Goal: Task Accomplishment & Management: Manage account settings

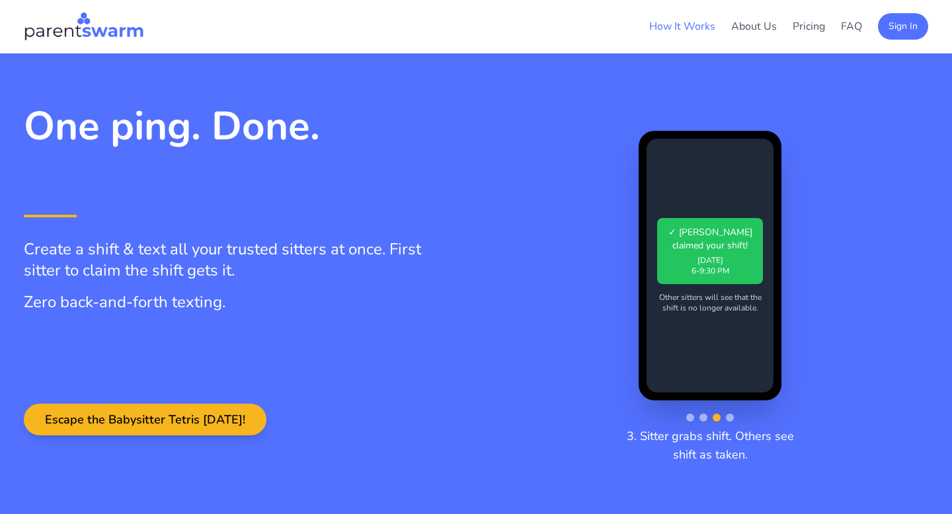
click at [697, 27] on link "How It Works" at bounding box center [682, 26] width 66 height 15
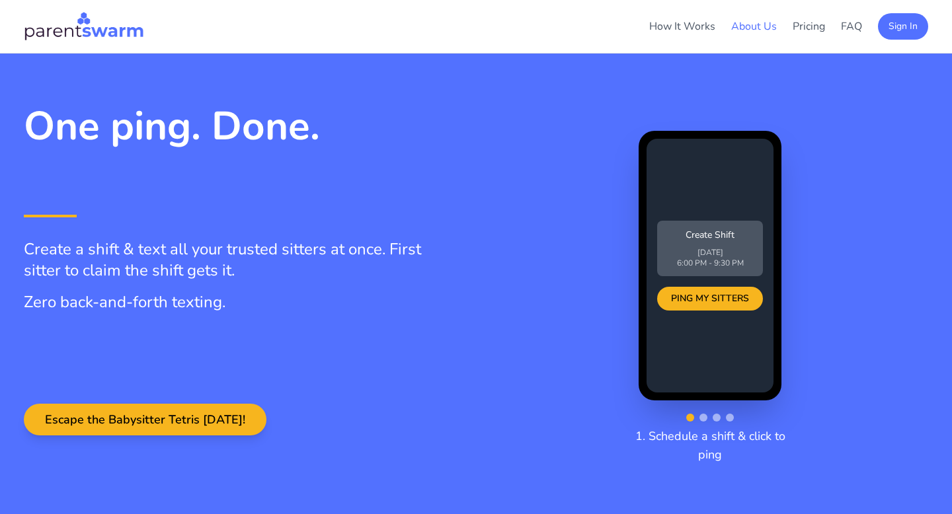
click at [742, 29] on link "About Us" at bounding box center [754, 26] width 46 height 15
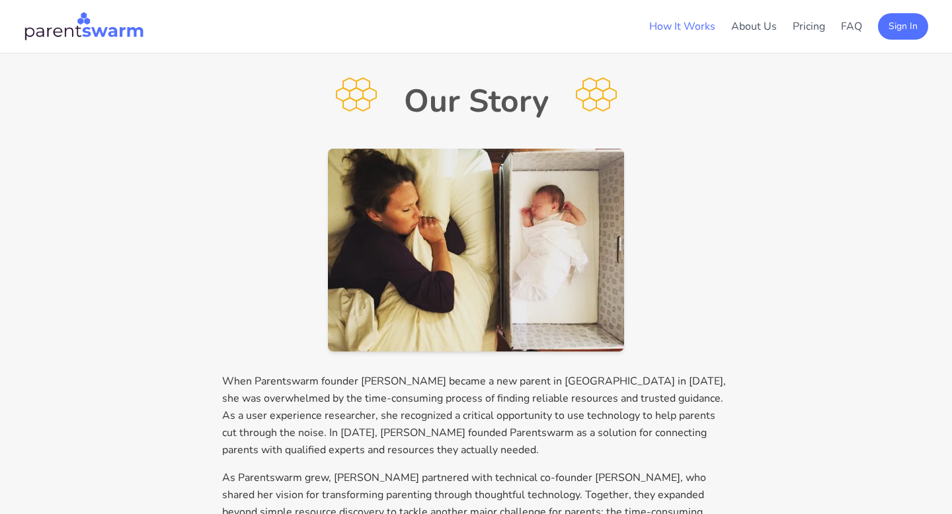
click at [693, 28] on link "How It Works" at bounding box center [682, 26] width 66 height 15
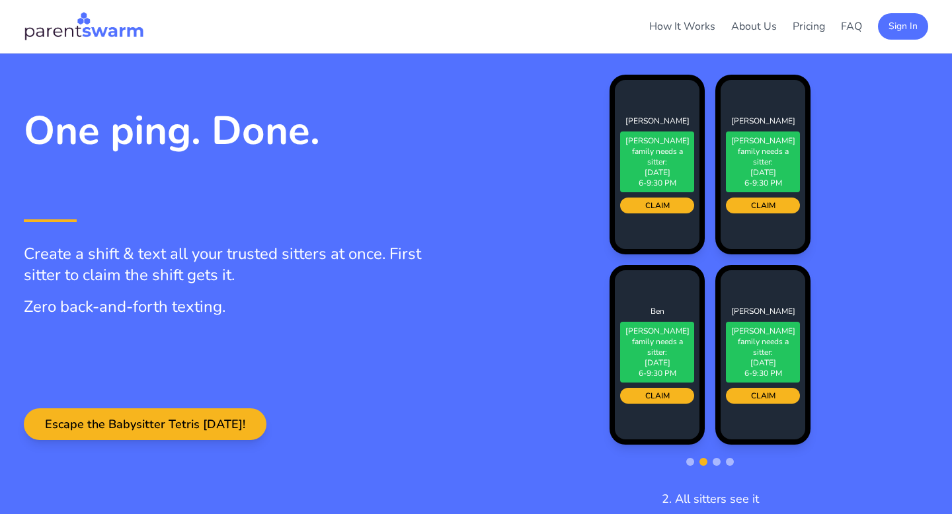
scroll to position [127, 0]
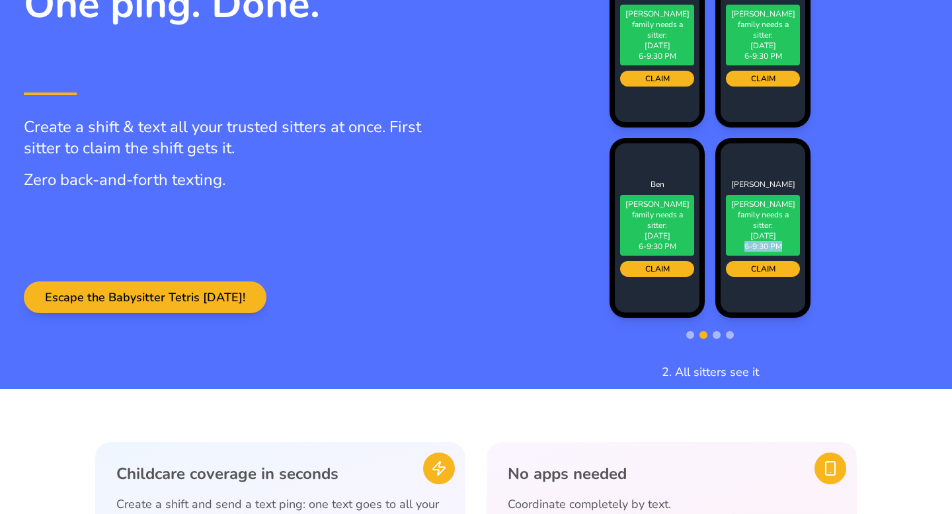
drag, startPoint x: 735, startPoint y: 243, endPoint x: 816, endPoint y: 245, distance: 81.3
click at [816, 245] on div "Jessica BUXTON family needs a sitter: Sat, Feb 15 6-9:30 PM CLAIM Emma BUXTON f…" at bounding box center [710, 133] width 338 height 370
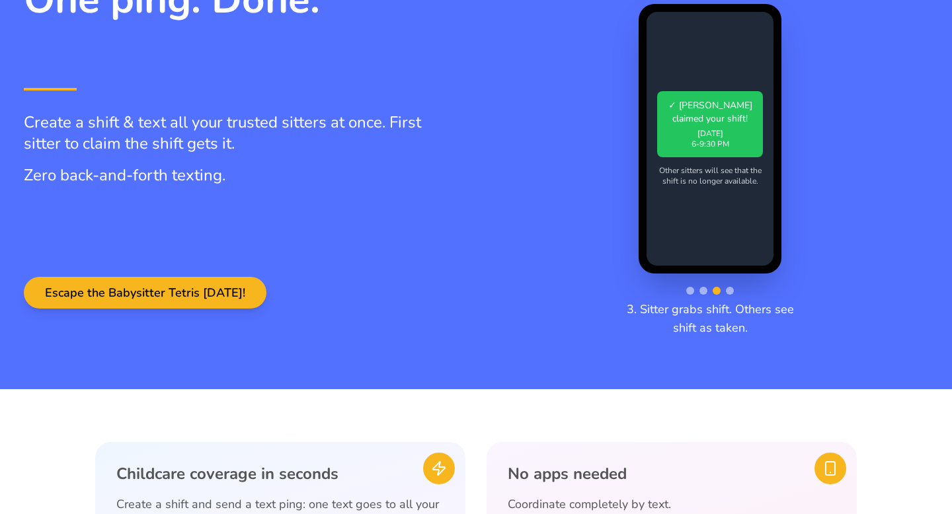
click at [691, 334] on p "3. Sitter grabs shift. Others see shift as taken." at bounding box center [709, 318] width 169 height 37
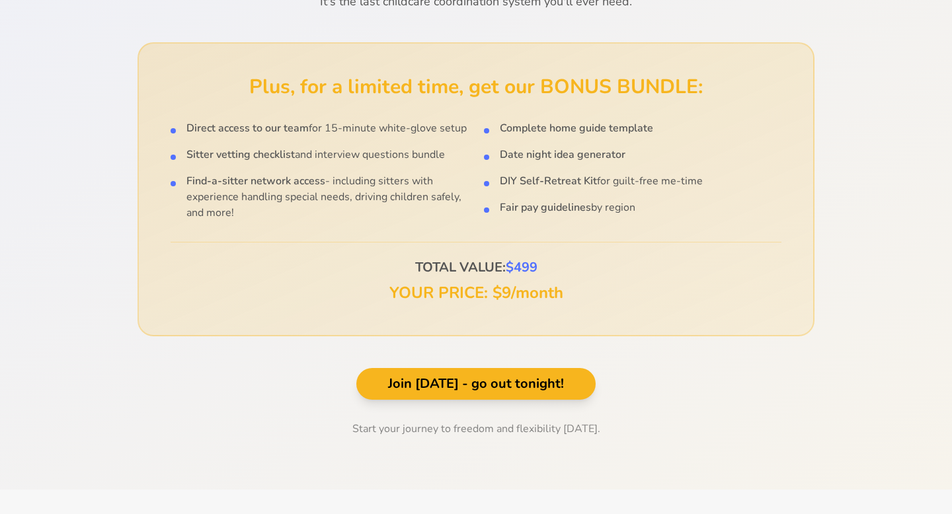
scroll to position [2107, 0]
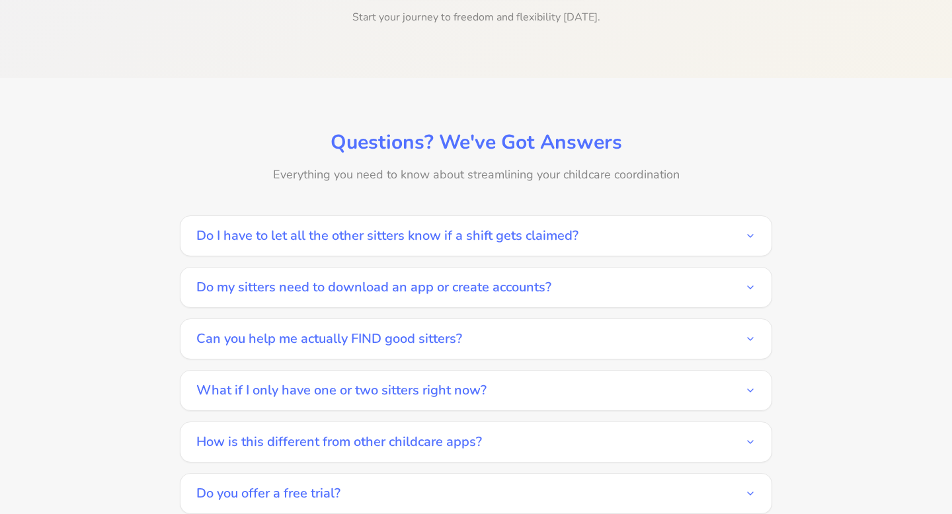
click at [483, 422] on button "How is this different from other childcare apps?" at bounding box center [475, 442] width 559 height 40
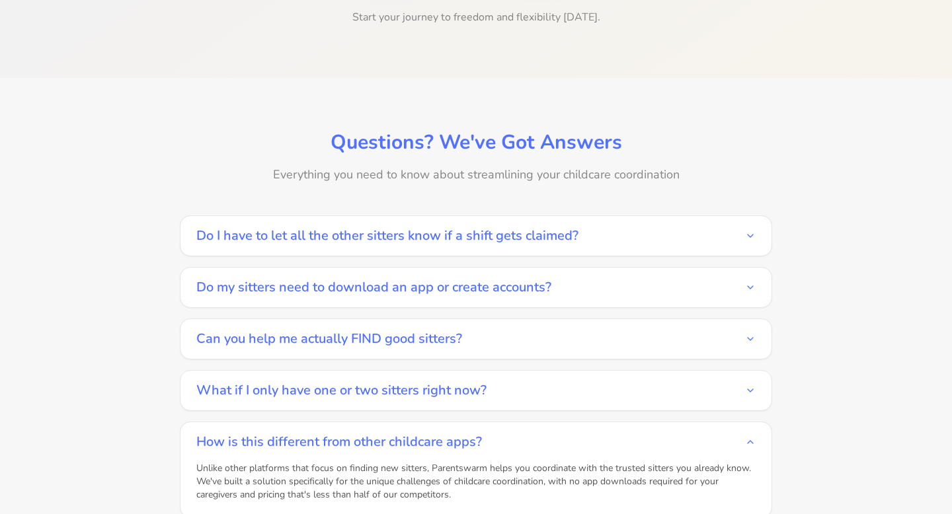
click at [484, 422] on button "How is this different from other childcare apps?" at bounding box center [475, 442] width 559 height 40
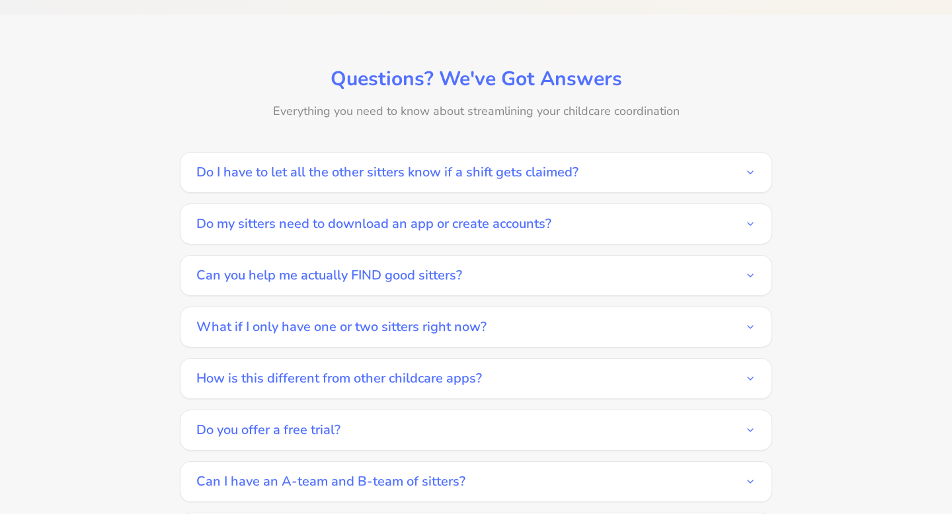
scroll to position [2173, 0]
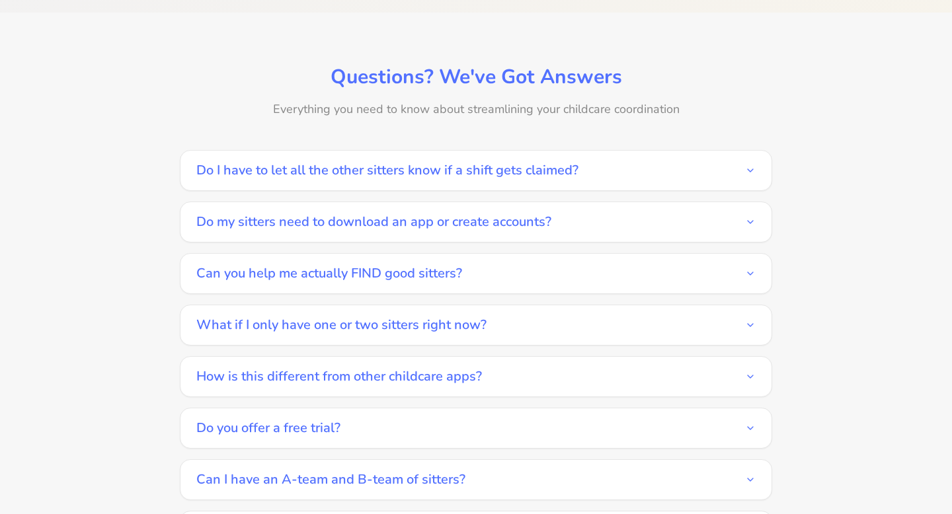
click at [465, 415] on button "Do you offer a free trial?" at bounding box center [475, 428] width 559 height 40
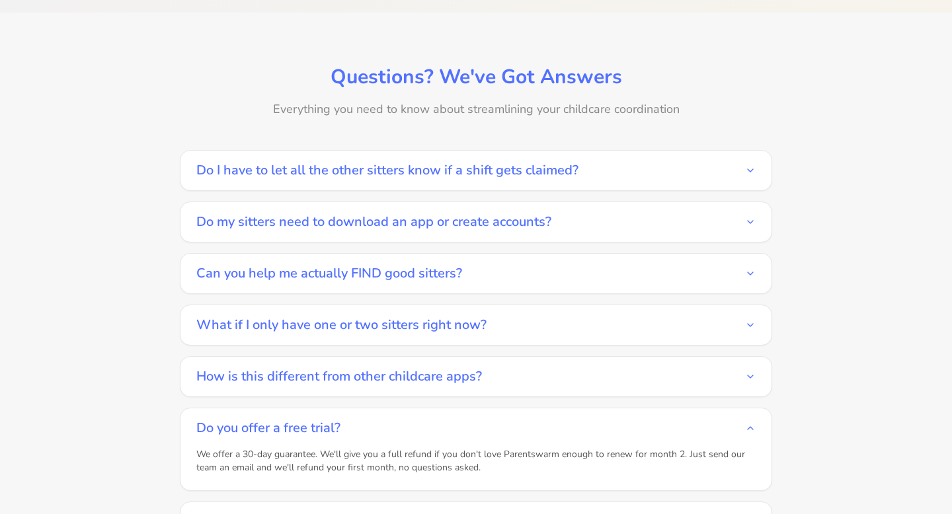
click at [465, 415] on button "Do you offer a free trial?" at bounding box center [475, 428] width 559 height 40
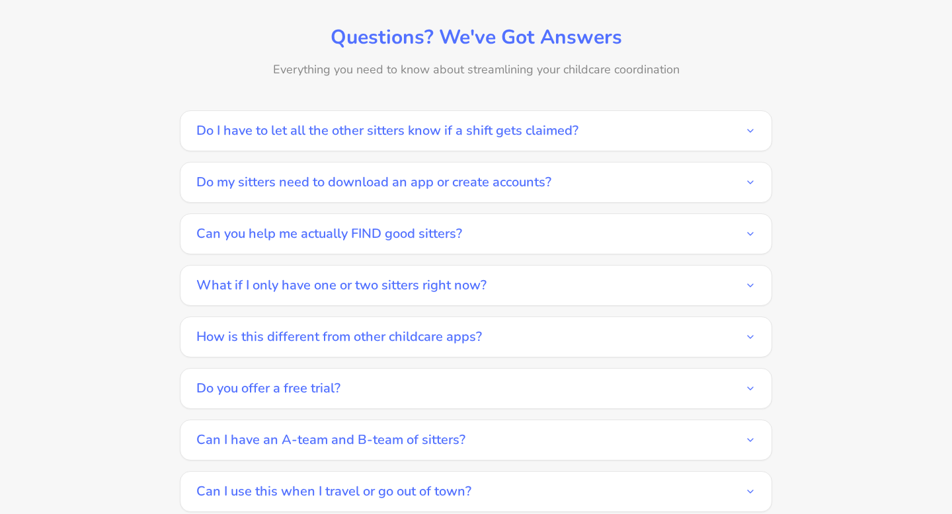
scroll to position [2214, 0]
click at [478, 419] on button "Can I have an A-team and B-team of sitters?" at bounding box center [475, 439] width 559 height 40
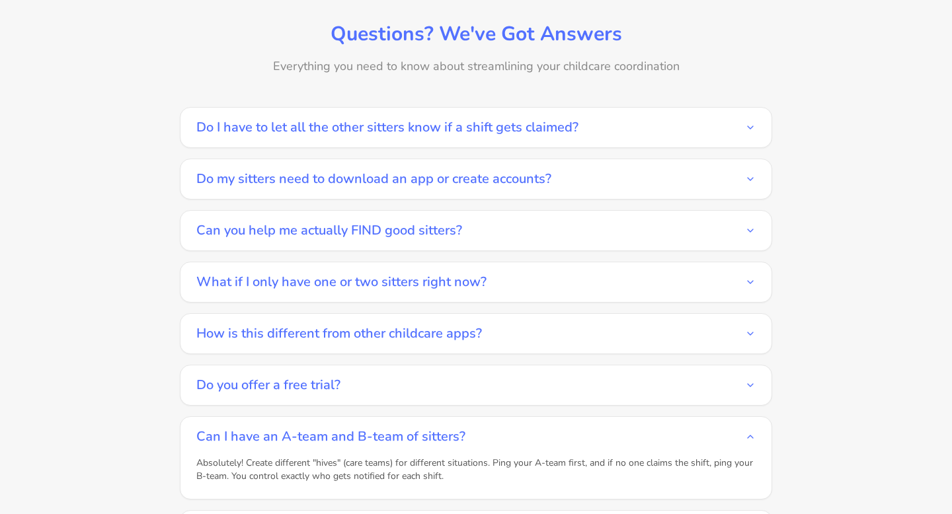
scroll to position [2217, 0]
click at [478, 416] on button "Can I have an A-team and B-team of sitters?" at bounding box center [475, 436] width 559 height 40
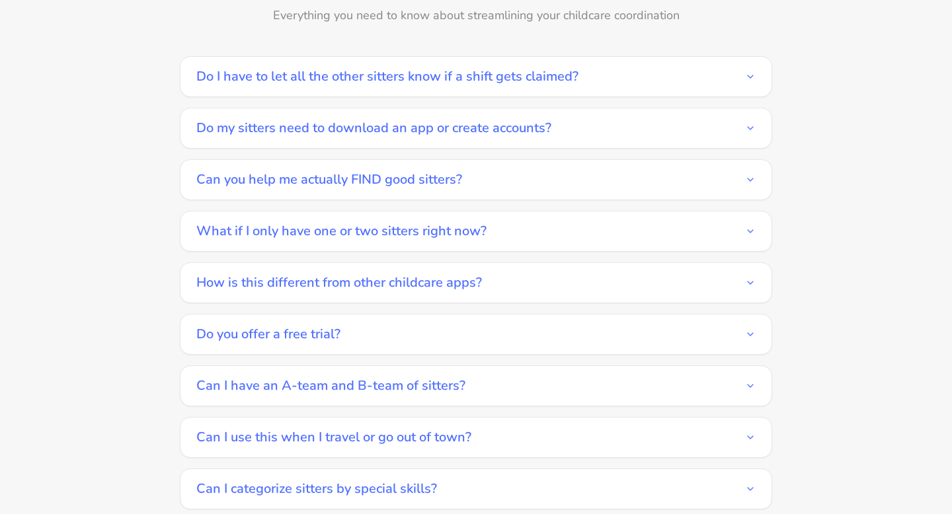
scroll to position [2273, 0]
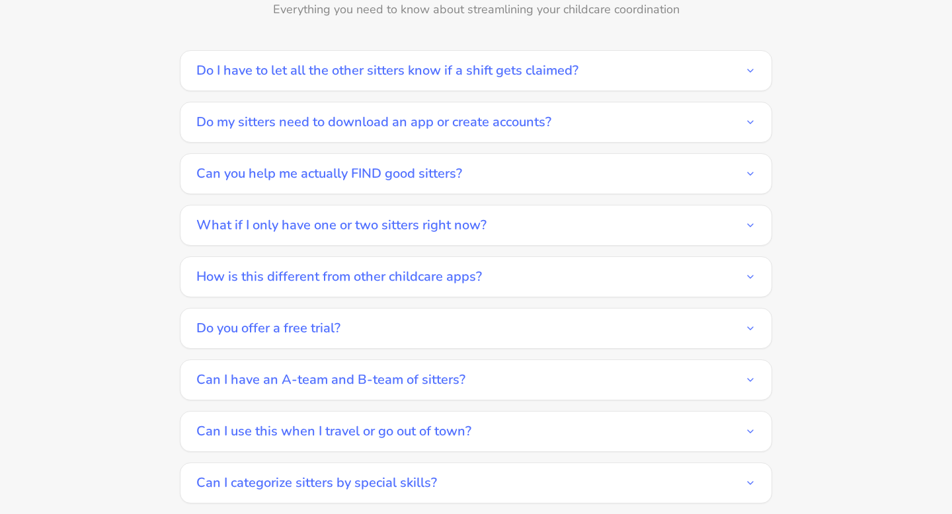
click at [478, 412] on button "Can I use this when I travel or go out of town?" at bounding box center [475, 432] width 559 height 40
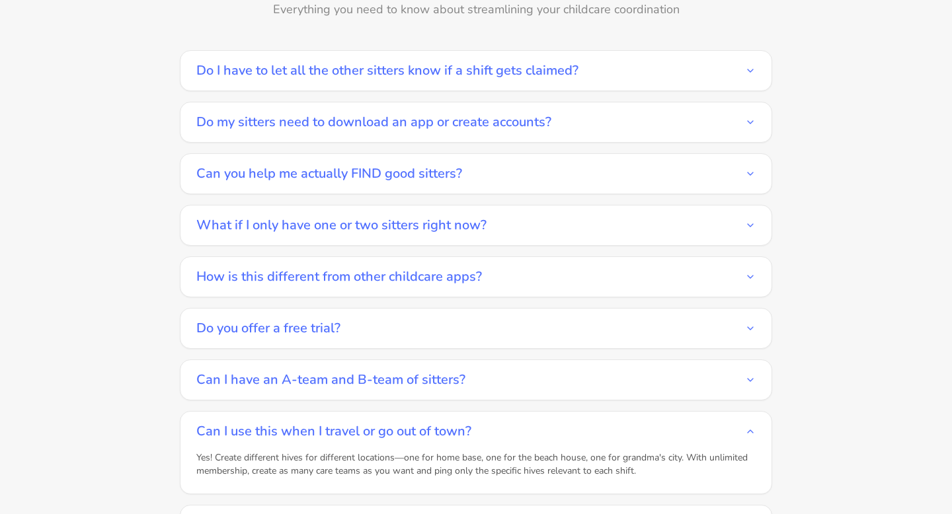
click at [478, 412] on button "Can I use this when I travel or go out of town?" at bounding box center [475, 432] width 559 height 40
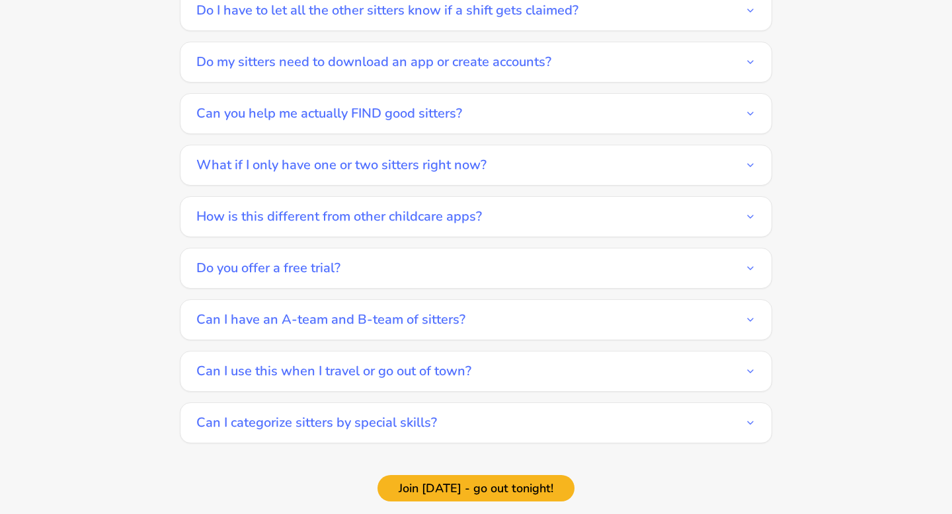
scroll to position [2335, 0]
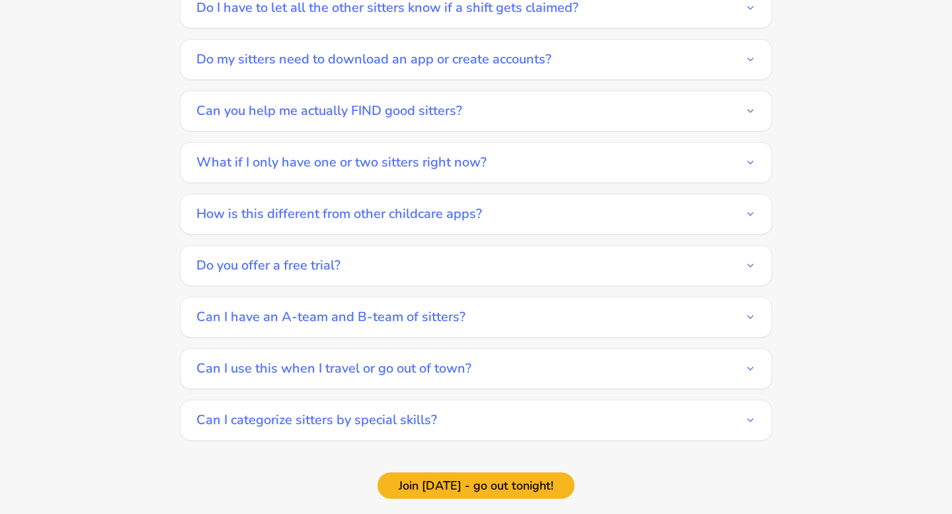
click at [473, 416] on button "Can I categorize sitters by special skills?" at bounding box center [475, 420] width 559 height 40
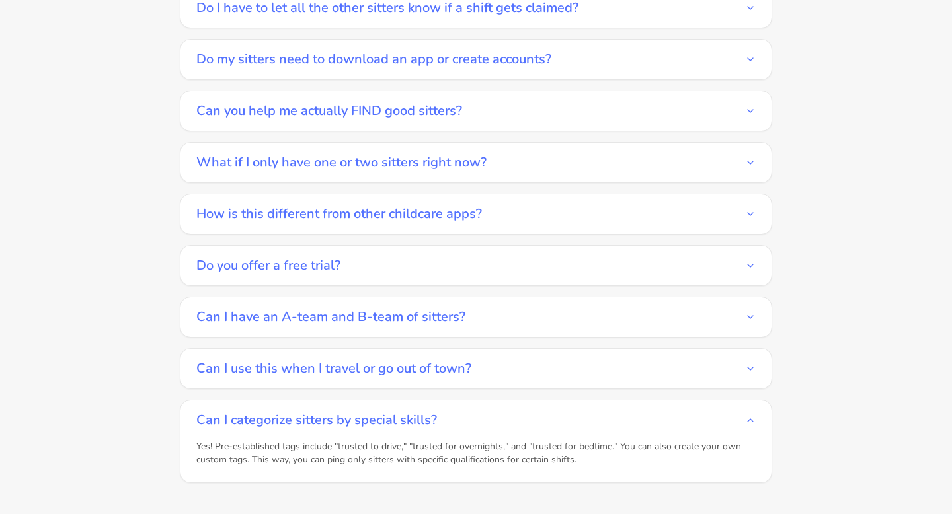
click at [477, 412] on button "Can I categorize sitters by special skills?" at bounding box center [475, 420] width 559 height 40
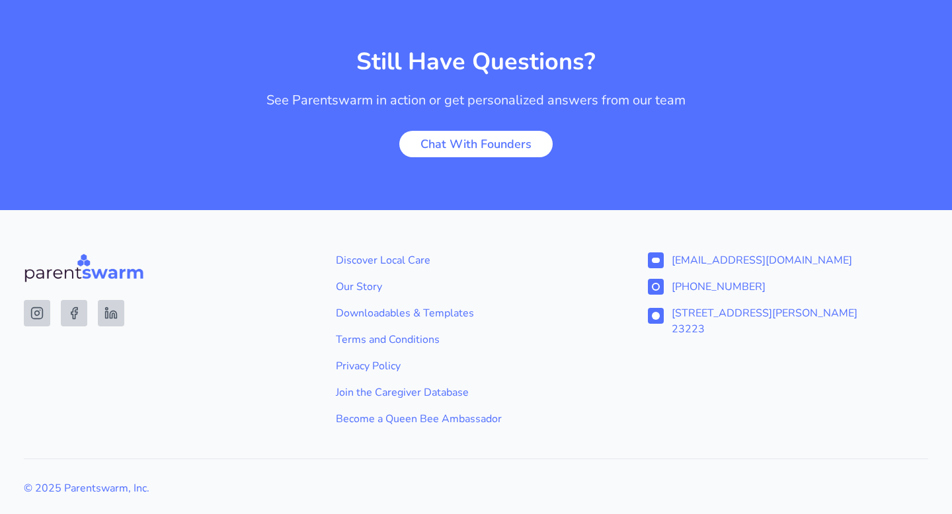
scroll to position [2893, 0]
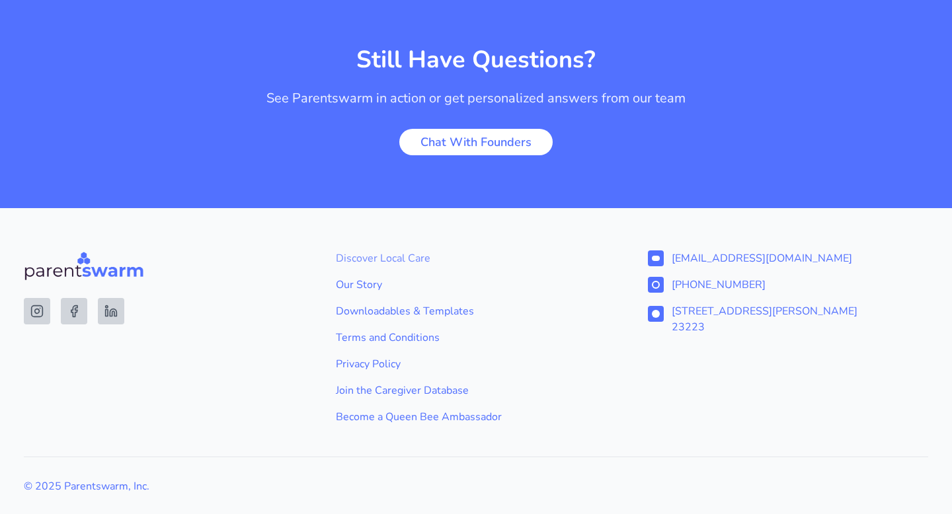
click at [406, 250] on link "Discover Local Care" at bounding box center [476, 258] width 280 height 16
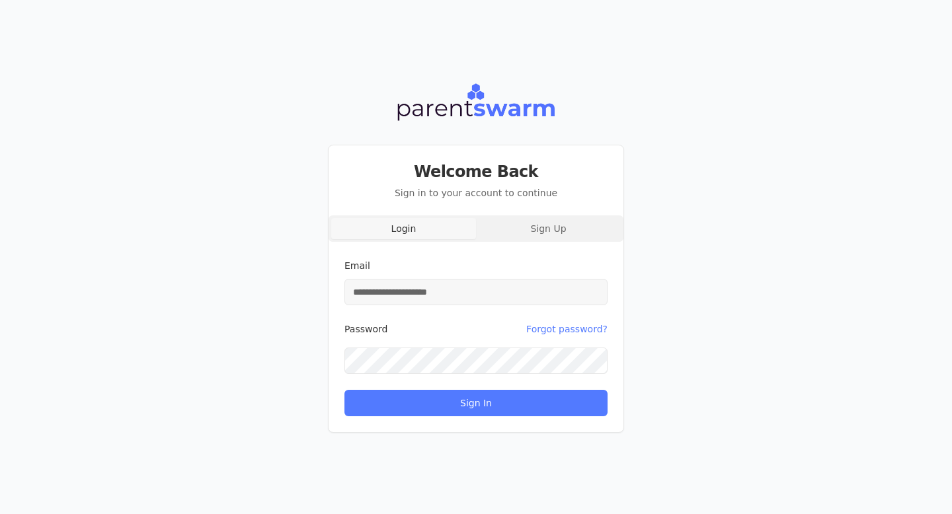
click at [469, 295] on input "Email" at bounding box center [475, 292] width 263 height 26
type input "**********"
click at [344, 390] on button "Sign In" at bounding box center [475, 403] width 263 height 26
click at [559, 331] on button "Forgot password?" at bounding box center [566, 329] width 81 height 26
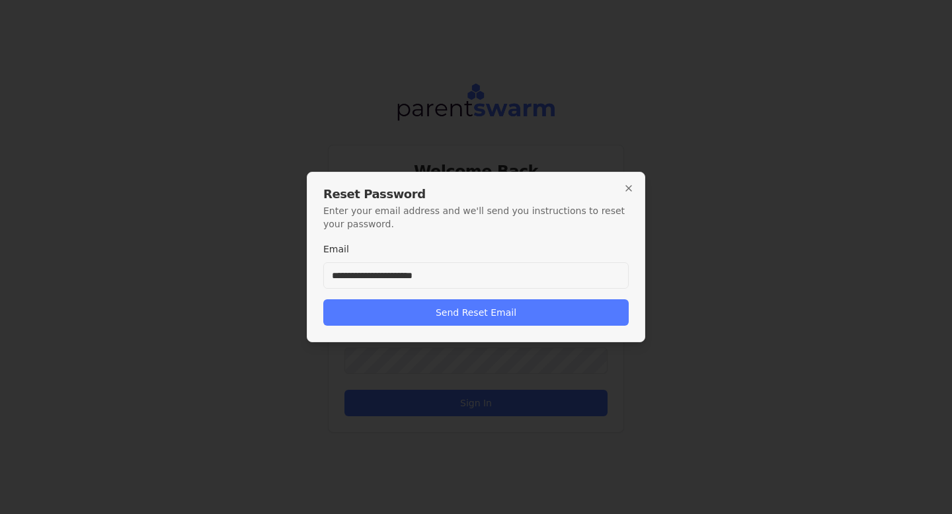
type input "**********"
click at [323, 299] on button "Send Reset Email" at bounding box center [475, 312] width 305 height 26
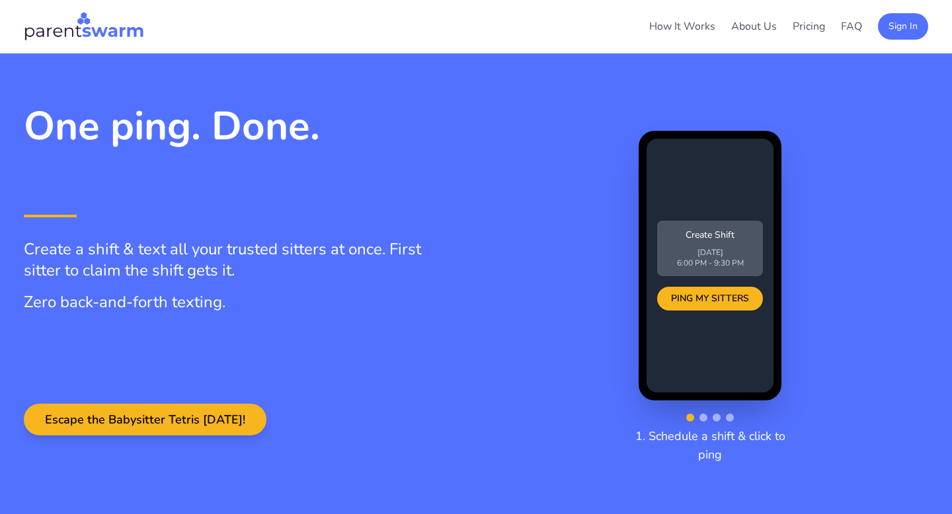
click at [77, 35] on img at bounding box center [84, 27] width 120 height 32
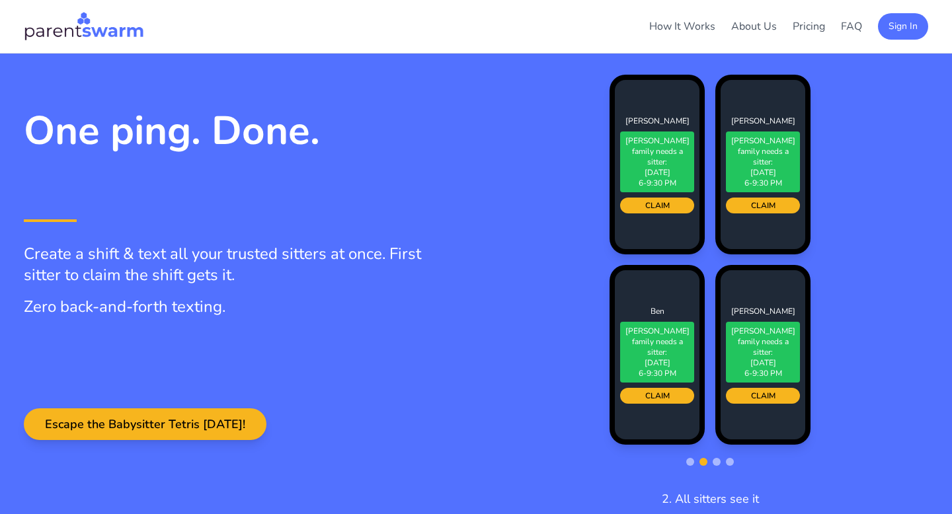
click at [83, 26] on img at bounding box center [84, 27] width 120 height 32
click at [65, 27] on img at bounding box center [84, 27] width 120 height 32
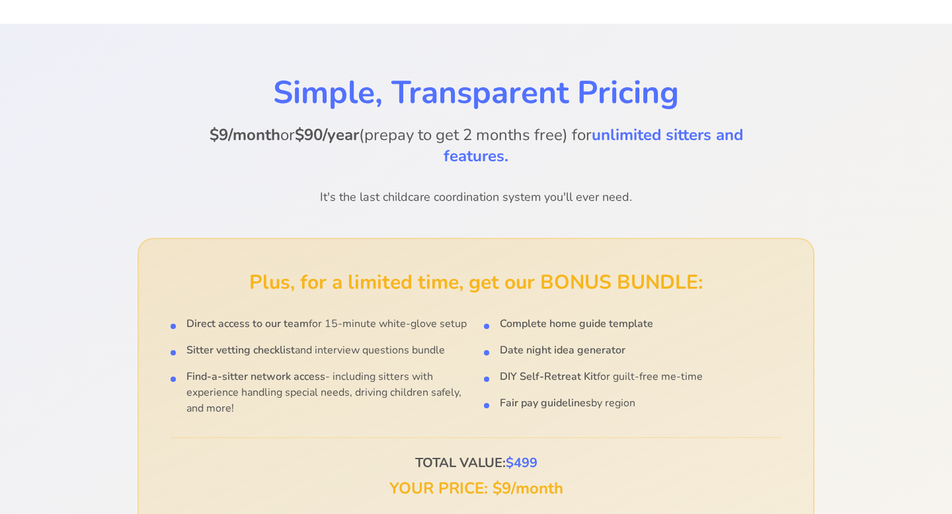
scroll to position [1647, 0]
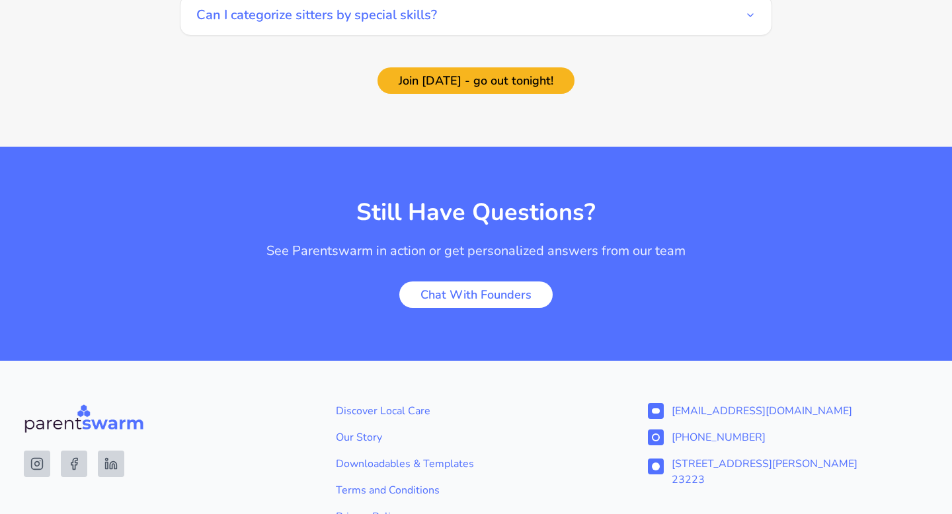
scroll to position [1995, 0]
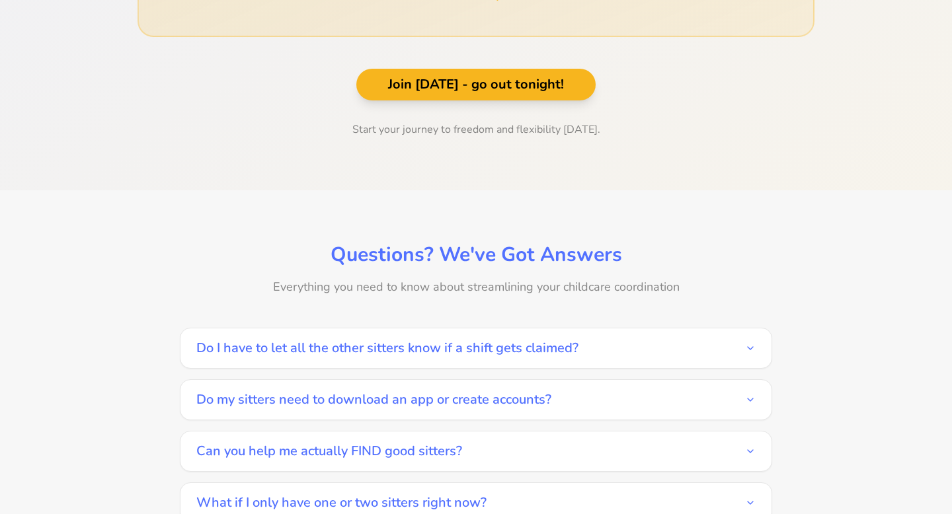
click at [634, 328] on button "Do I have to let all the other sitters know if a shift gets claimed?" at bounding box center [475, 348] width 559 height 40
